Goal: Find specific page/section: Find specific page/section

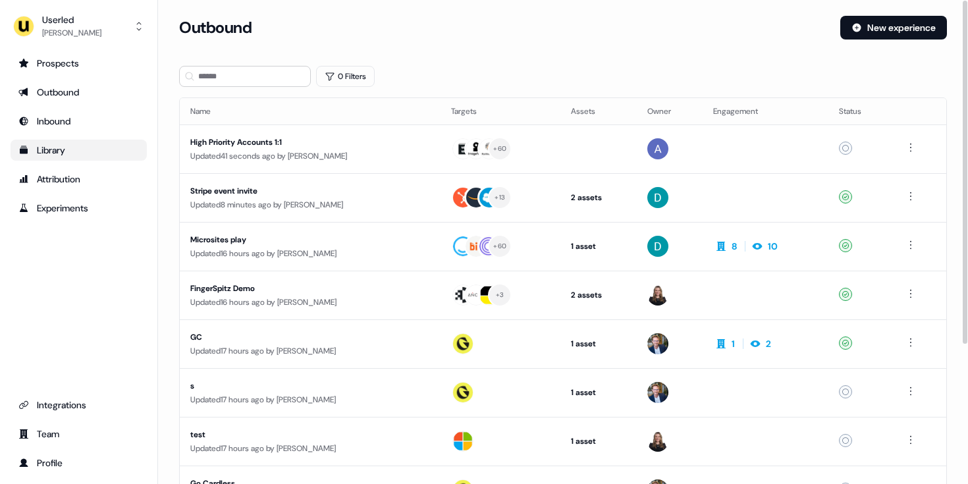
click at [85, 153] on div "Library" at bounding box center [78, 150] width 120 height 13
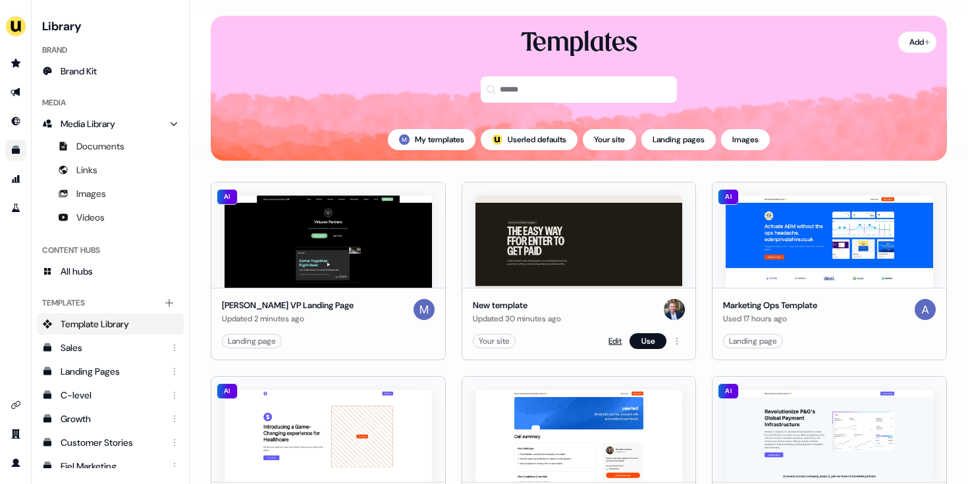
click at [613, 342] on link "Edit" at bounding box center [614, 340] width 13 height 13
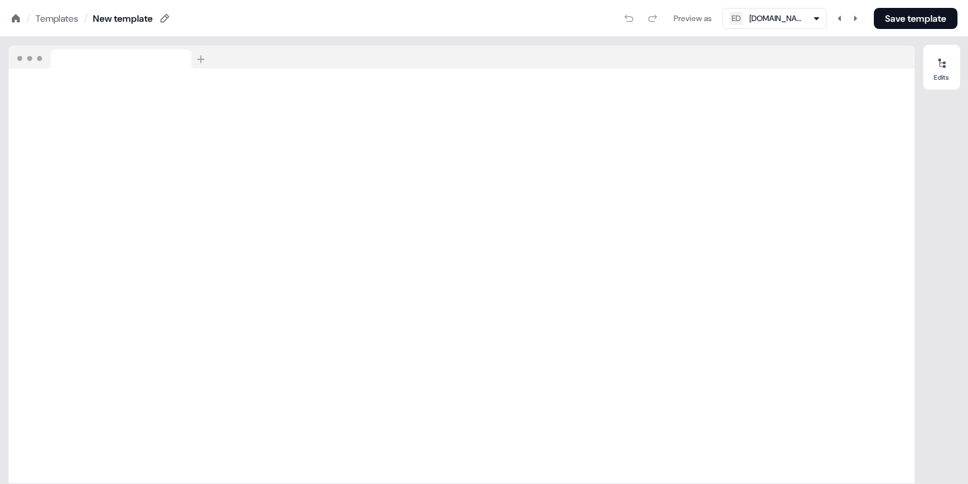
click at [19, 20] on icon at bounding box center [16, 18] width 8 height 8
